Goal: Use online tool/utility

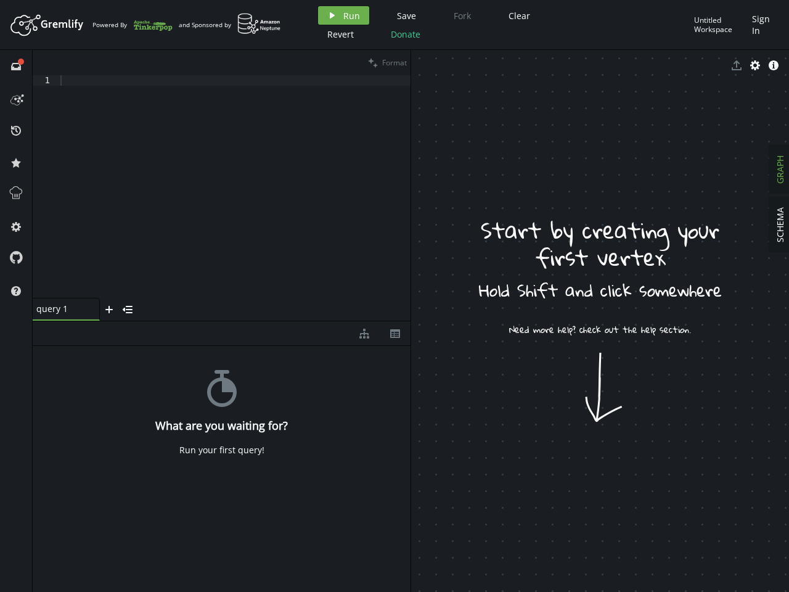
click at [343, 15] on span "Run" at bounding box center [351, 16] width 17 height 12
click at [404, 15] on div "Artboard Created with Sketch. Powered By and Sponsored by play Run Save Fork Cl…" at bounding box center [394, 296] width 789 height 592
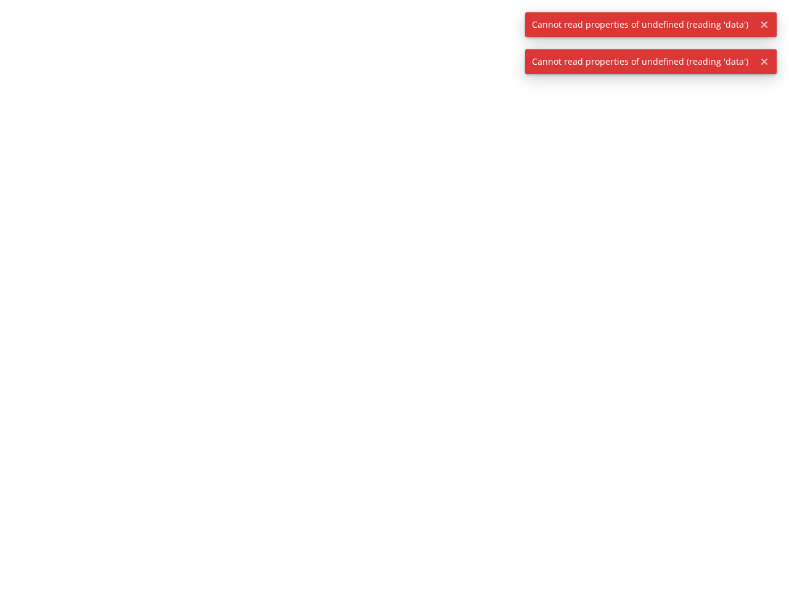
click at [517, 15] on div at bounding box center [394, 296] width 789 height 592
click at [339, 34] on div at bounding box center [394, 296] width 789 height 592
click at [404, 34] on div at bounding box center [394, 296] width 789 height 592
click at [720, 25] on span "Cannot read properties of undefined (reading 'data')" at bounding box center [640, 24] width 230 height 25
click at [763, 25] on icon "button" at bounding box center [764, 25] width 6 height 6
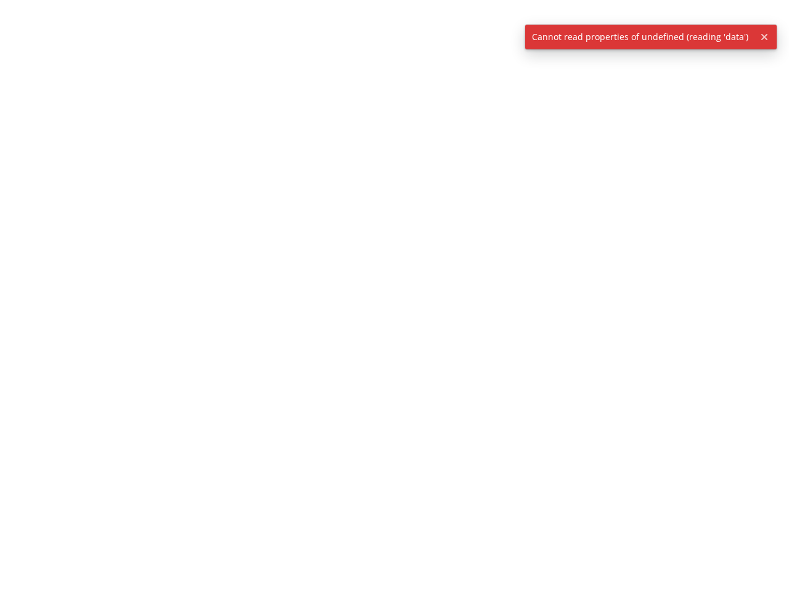
click at [16, 66] on div at bounding box center [394, 296] width 789 height 592
click at [16, 98] on div at bounding box center [394, 296] width 789 height 592
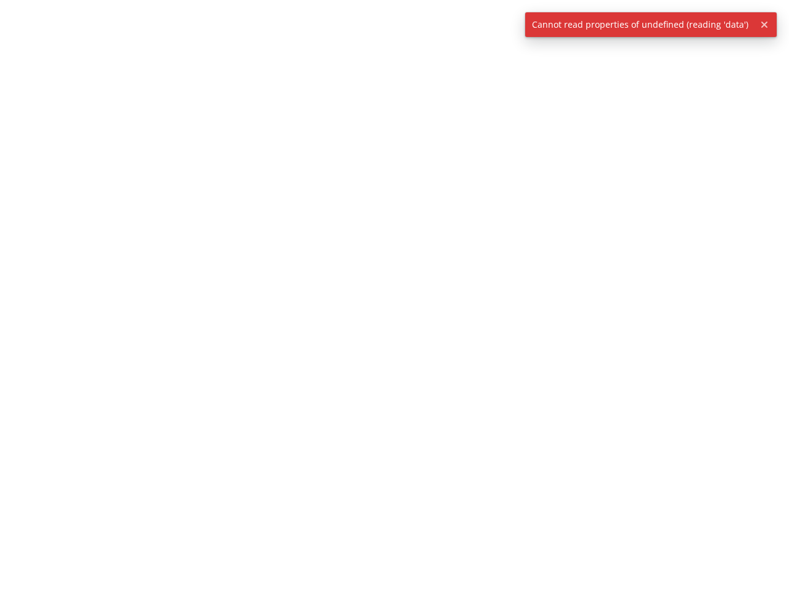
click at [16, 130] on div at bounding box center [394, 296] width 789 height 592
